Goal: Navigation & Orientation: Find specific page/section

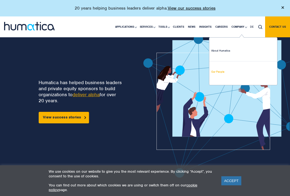
click at [217, 71] on link "Our People" at bounding box center [244, 71] width 68 height 21
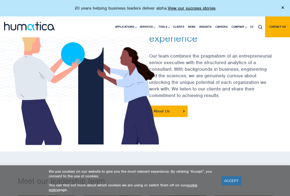
scroll to position [188, 0]
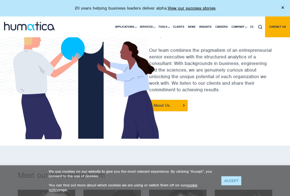
click at [227, 180] on link "ACCEPT" at bounding box center [232, 180] width 20 height 9
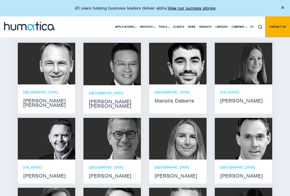
scroll to position [334, 0]
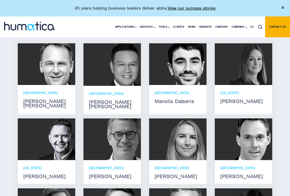
click at [183, 65] on img at bounding box center [185, 64] width 42 height 42
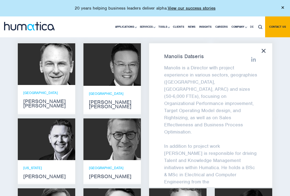
click at [264, 49] on icon at bounding box center [264, 51] width 4 height 4
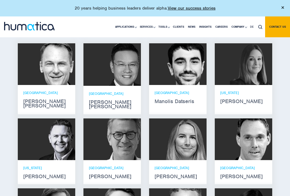
click at [184, 128] on img at bounding box center [185, 139] width 42 height 42
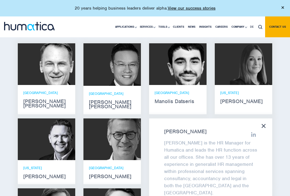
click at [263, 124] on icon at bounding box center [264, 126] width 4 height 4
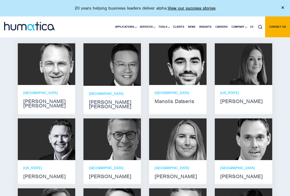
click at [250, 72] on img at bounding box center [251, 64] width 42 height 42
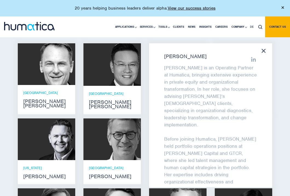
click at [264, 47] on div "Melissa Mounce Melissa Mounce is an Operating Partner at Humatica, bringing ext…" at bounding box center [210, 115] width 123 height 144
click at [264, 49] on icon at bounding box center [264, 51] width 4 height 4
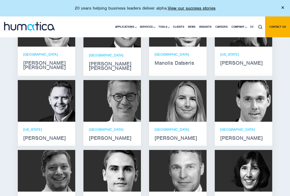
scroll to position [374, 0]
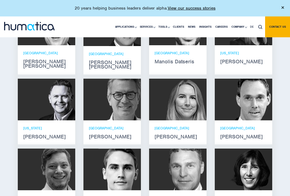
click at [122, 98] on img at bounding box center [120, 100] width 42 height 42
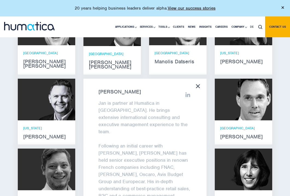
click at [197, 84] on icon at bounding box center [198, 86] width 4 height 4
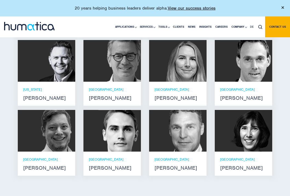
scroll to position [415, 0]
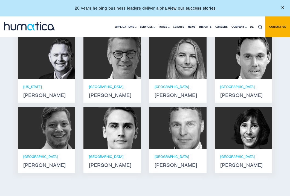
click at [117, 122] on img at bounding box center [120, 128] width 42 height 42
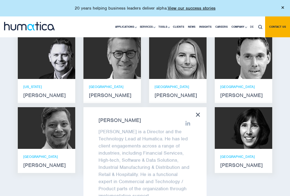
scroll to position [0, 0]
click at [196, 113] on icon at bounding box center [198, 115] width 4 height 4
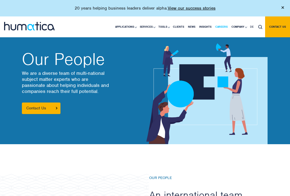
click at [221, 25] on link "Careers" at bounding box center [222, 26] width 16 height 21
